Goal: Task Accomplishment & Management: Complete application form

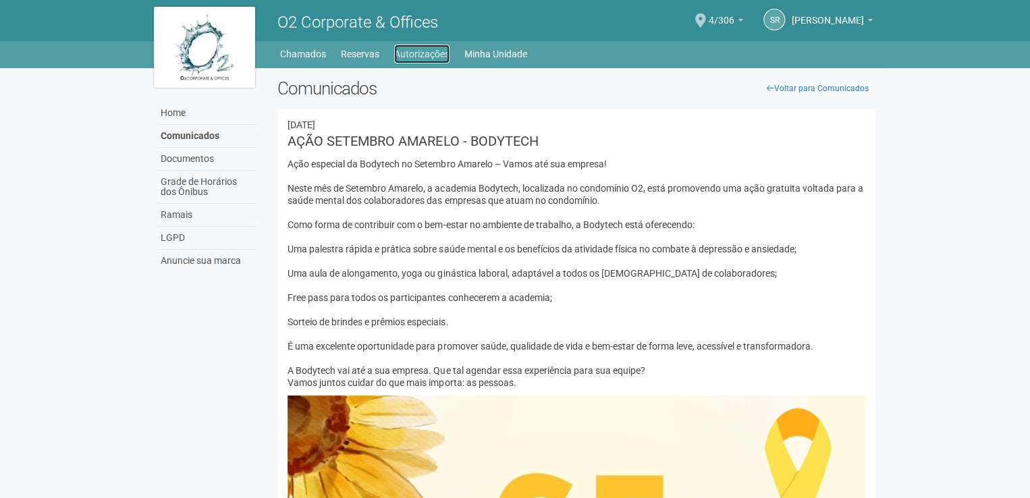
click at [430, 50] on link "Autorizações" at bounding box center [421, 54] width 55 height 19
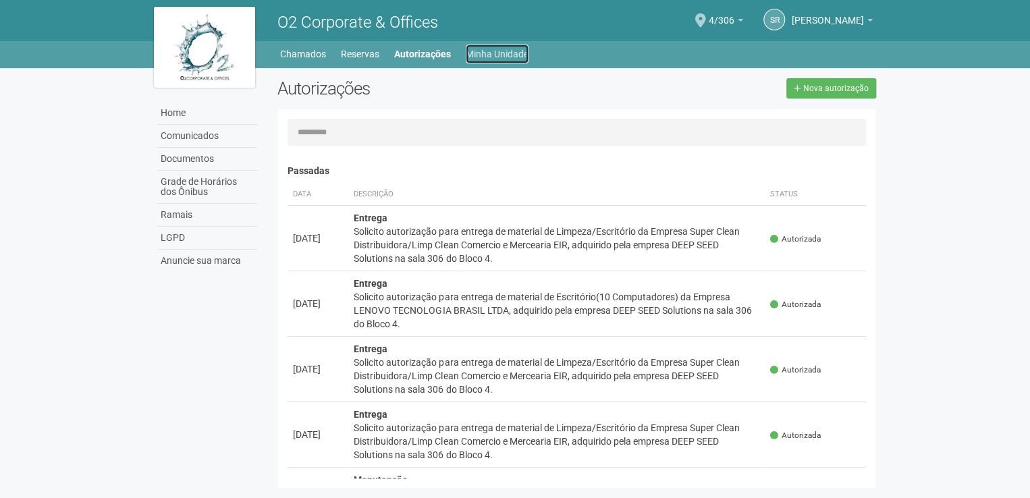
click at [513, 51] on link "Minha Unidade" at bounding box center [497, 54] width 63 height 19
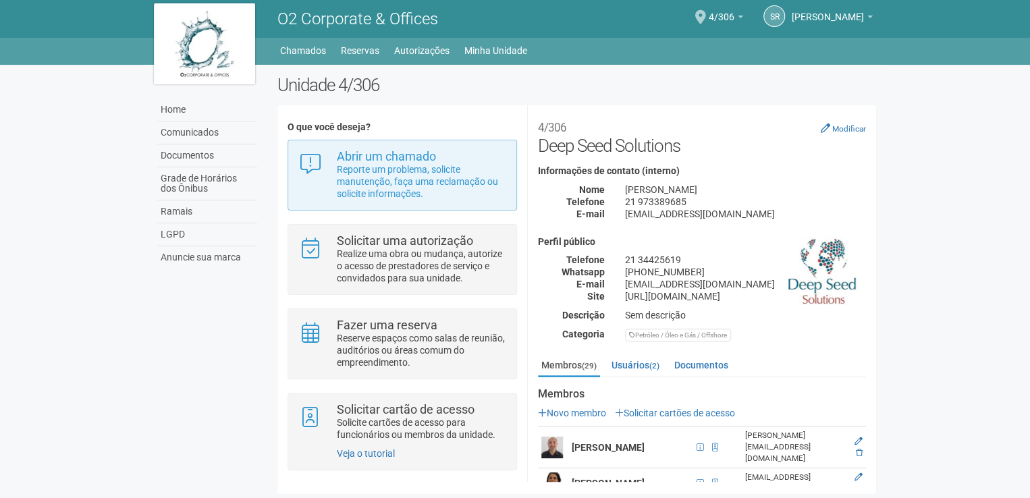
scroll to position [4, 0]
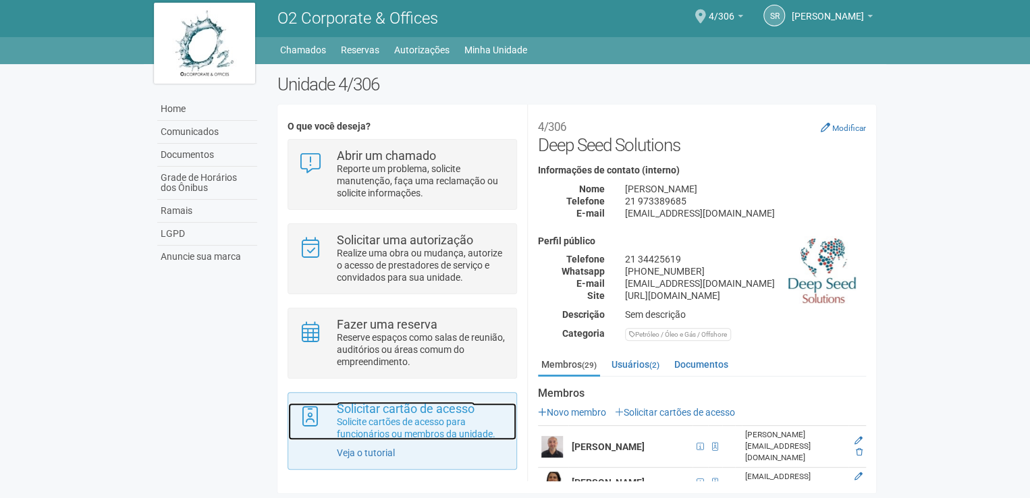
click at [400, 426] on p "Solicite cartões de acesso para funcionários ou membros da unidade." at bounding box center [421, 428] width 169 height 24
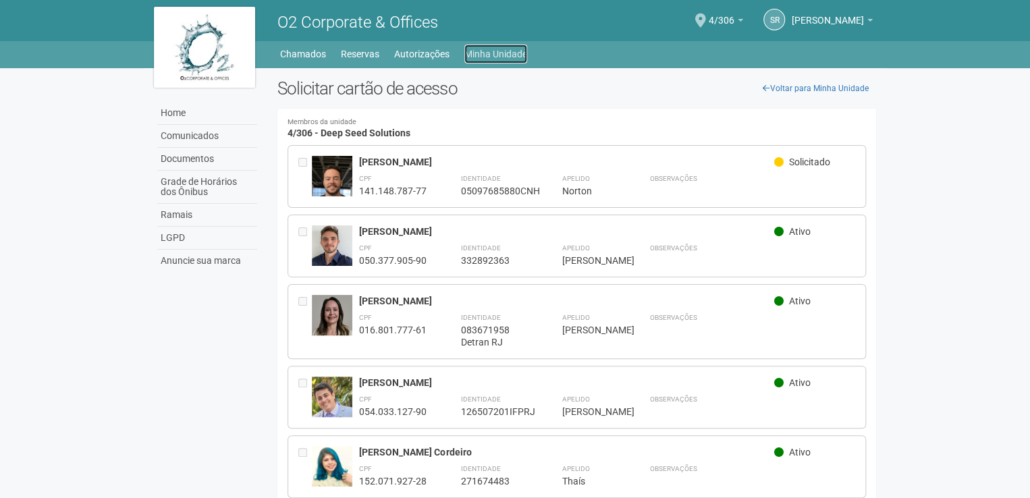
click at [498, 52] on link "Minha Unidade" at bounding box center [496, 54] width 63 height 19
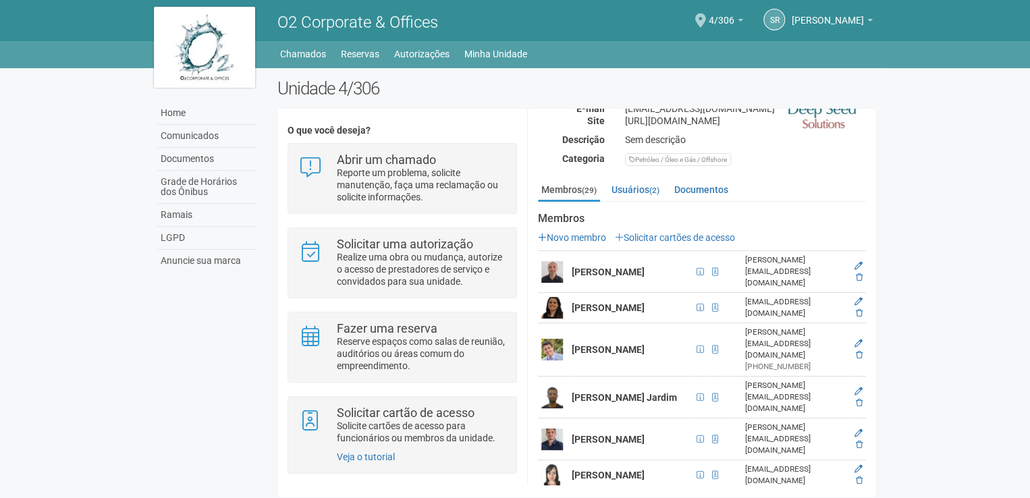
scroll to position [203, 0]
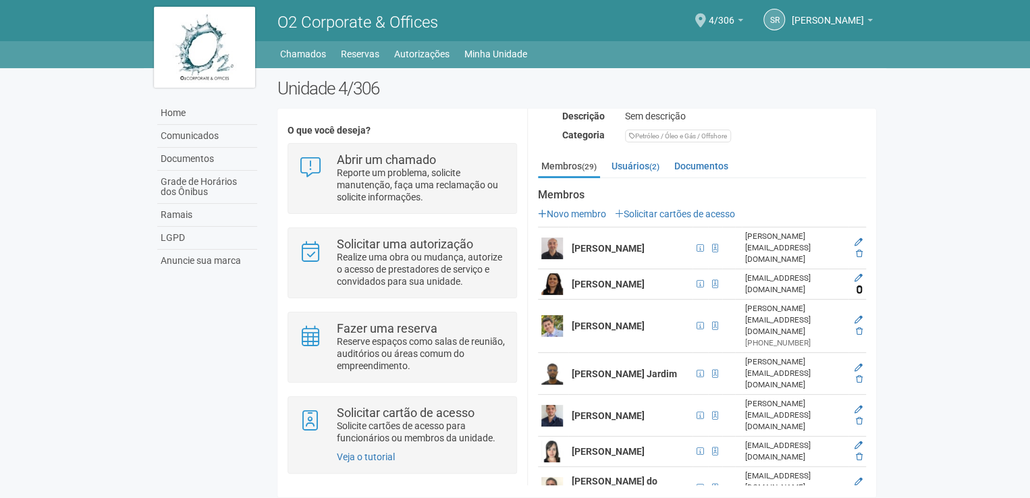
click at [857, 290] on icon at bounding box center [859, 290] width 7 height 8
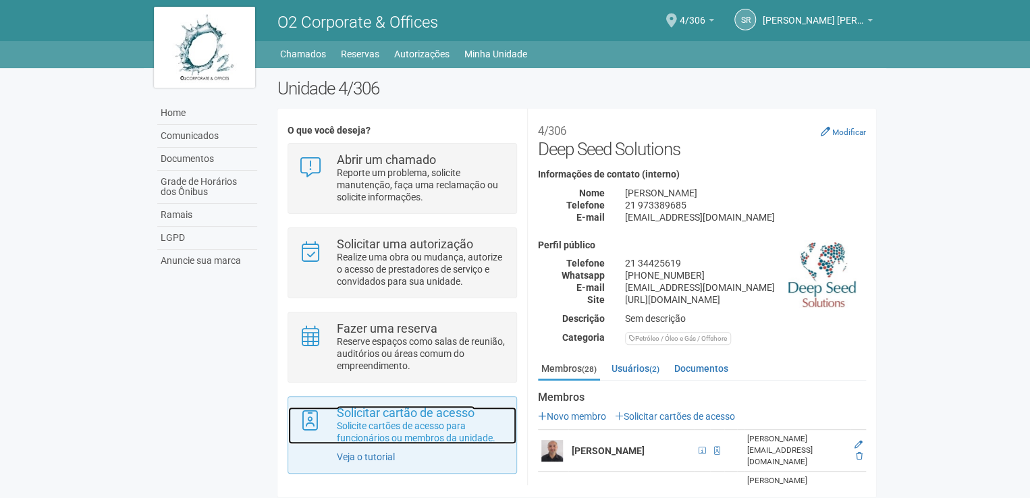
click at [382, 423] on p "Solicite cartões de acesso para funcionários ou membros da unidade." at bounding box center [421, 432] width 169 height 24
